Goal: Find specific page/section: Find specific page/section

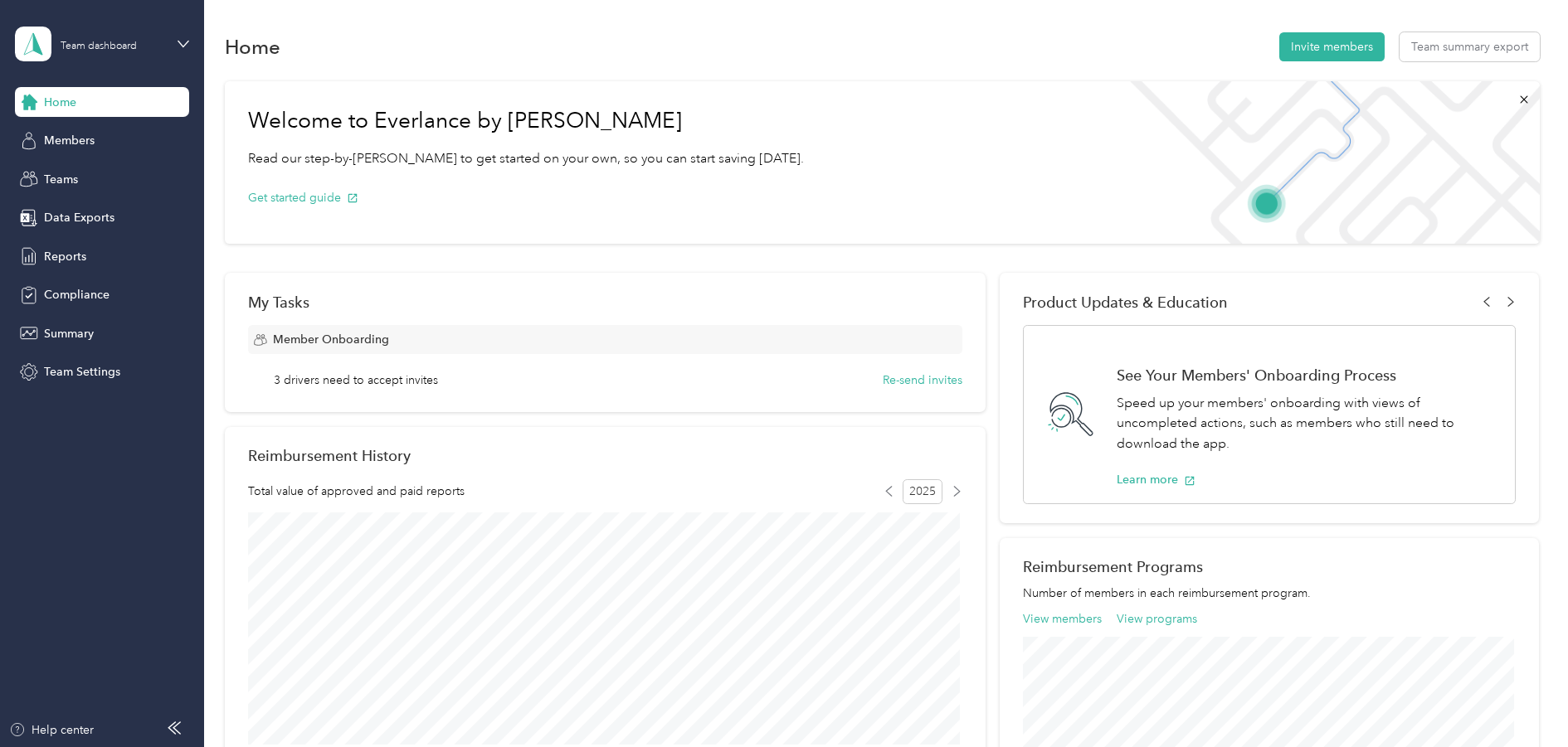
click at [790, 82] on div "Welcome to Everlance by Motus Read our step-by-[PERSON_NAME] to get started on …" at bounding box center [882, 162] width 1314 height 163
click at [31, 140] on icon at bounding box center [29, 141] width 18 height 18
